Goal: Information Seeking & Learning: Understand process/instructions

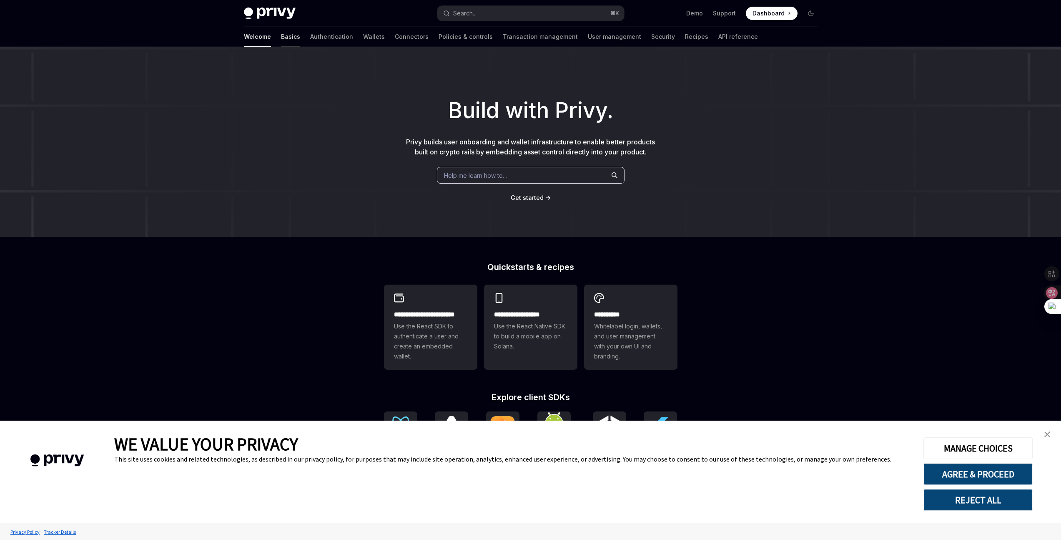
click at [281, 34] on link "Basics" at bounding box center [290, 37] width 19 height 20
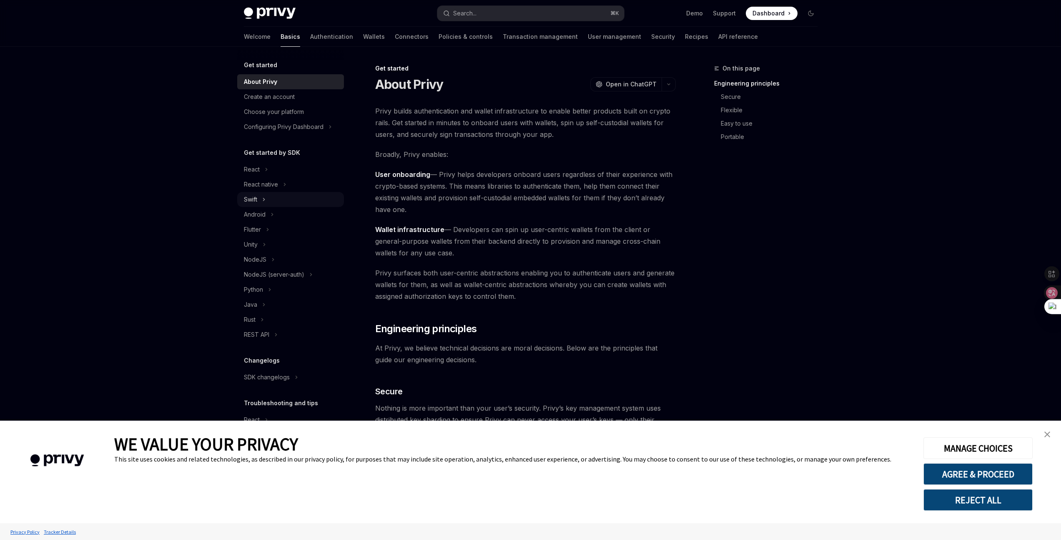
click at [263, 201] on icon "Toggle Swift section" at bounding box center [263, 199] width 3 height 10
type textarea "*"
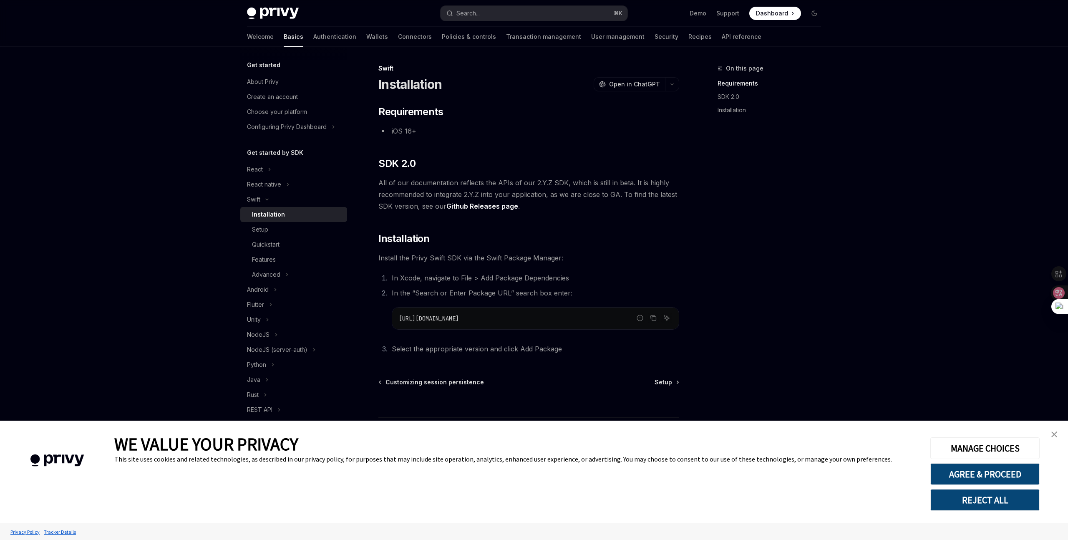
click at [1054, 435] on img "close banner" at bounding box center [1054, 434] width 6 height 6
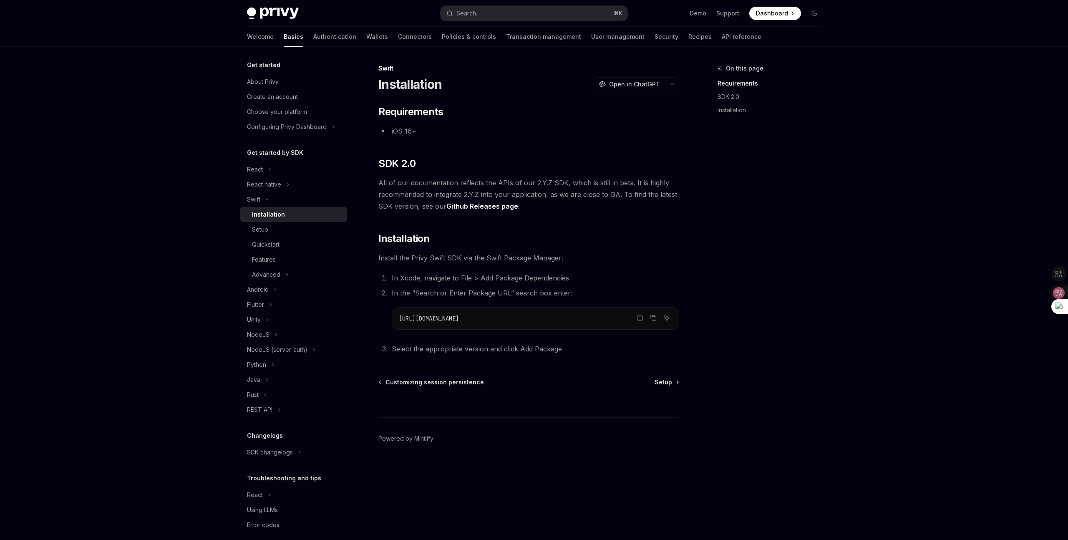
click at [490, 209] on link "Github Releases page" at bounding box center [482, 206] width 72 height 9
